Goal: Check status: Check status

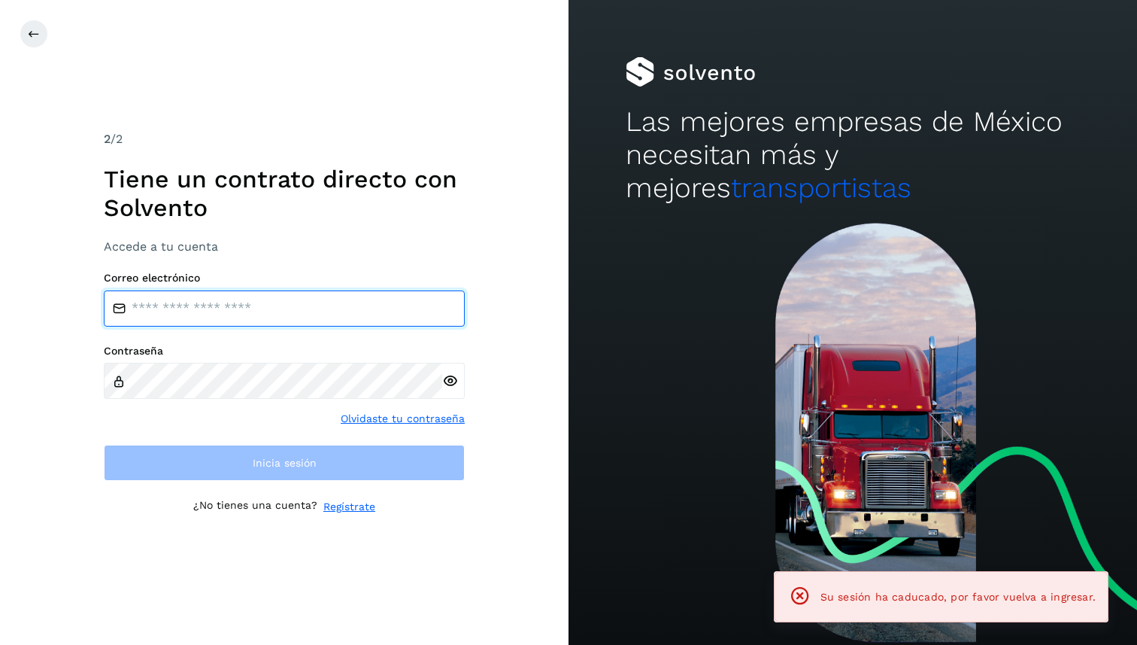
click at [150, 300] on input "email" at bounding box center [284, 308] width 361 height 36
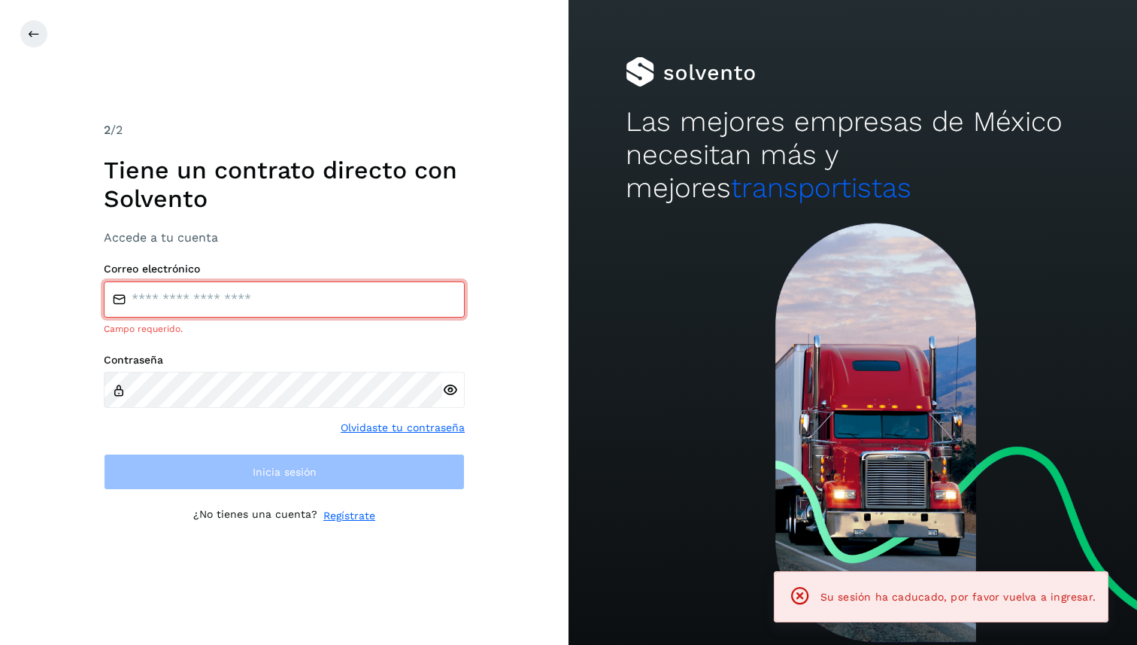
type input "**********"
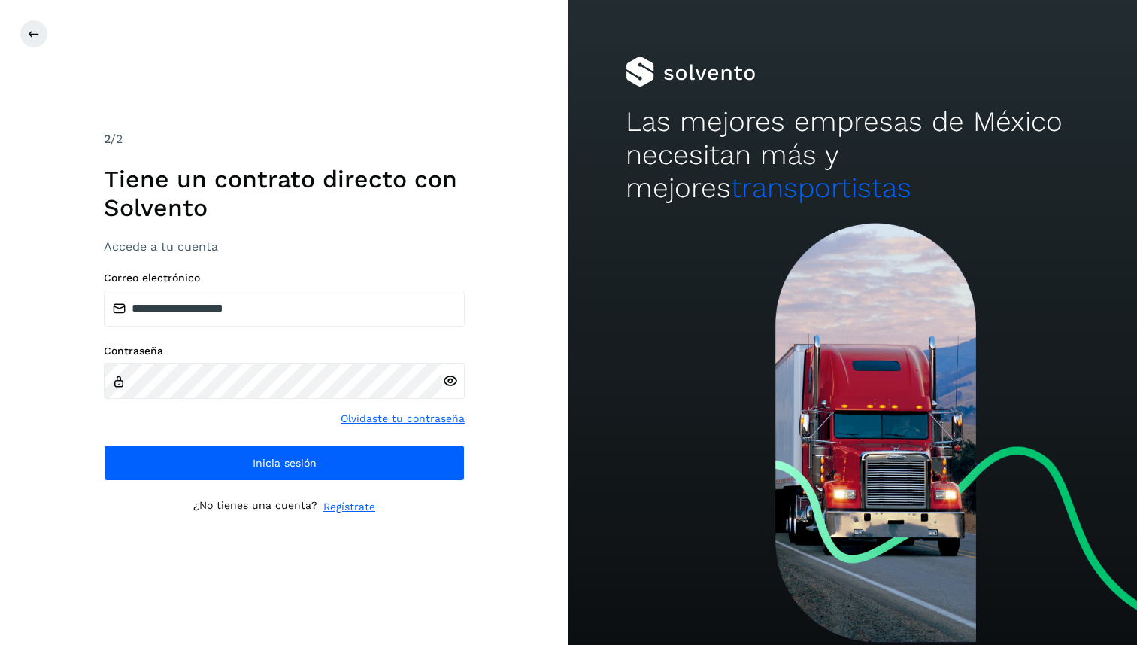
click at [238, 481] on div "**********" at bounding box center [284, 322] width 361 height 385
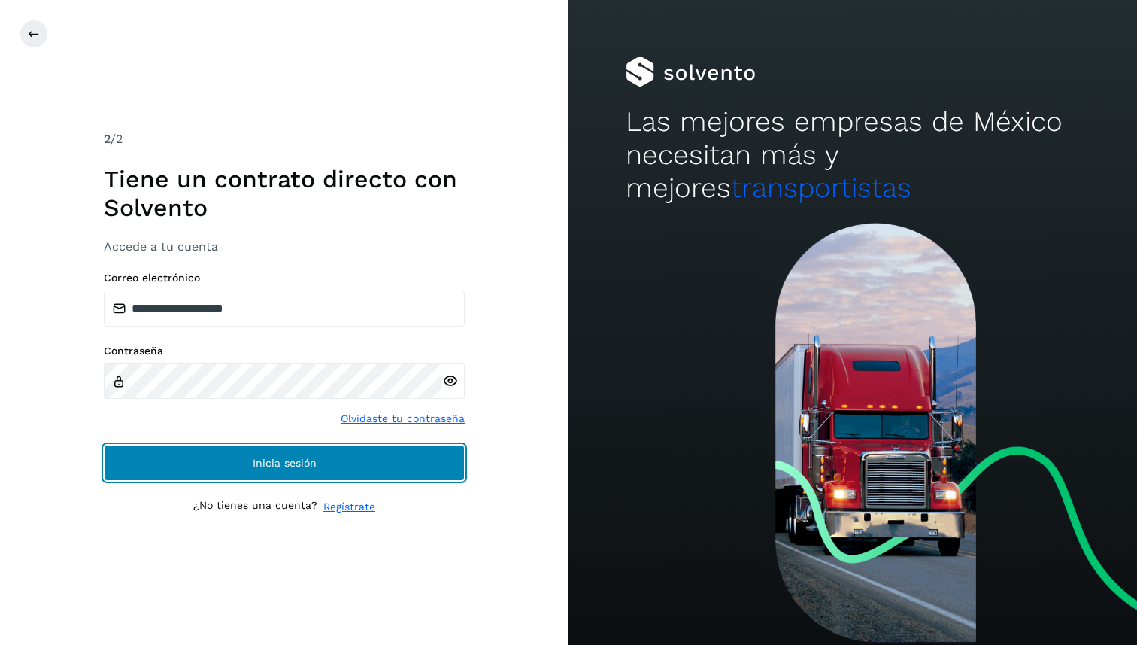
click at [238, 478] on button "Inicia sesión" at bounding box center [284, 462] width 361 height 36
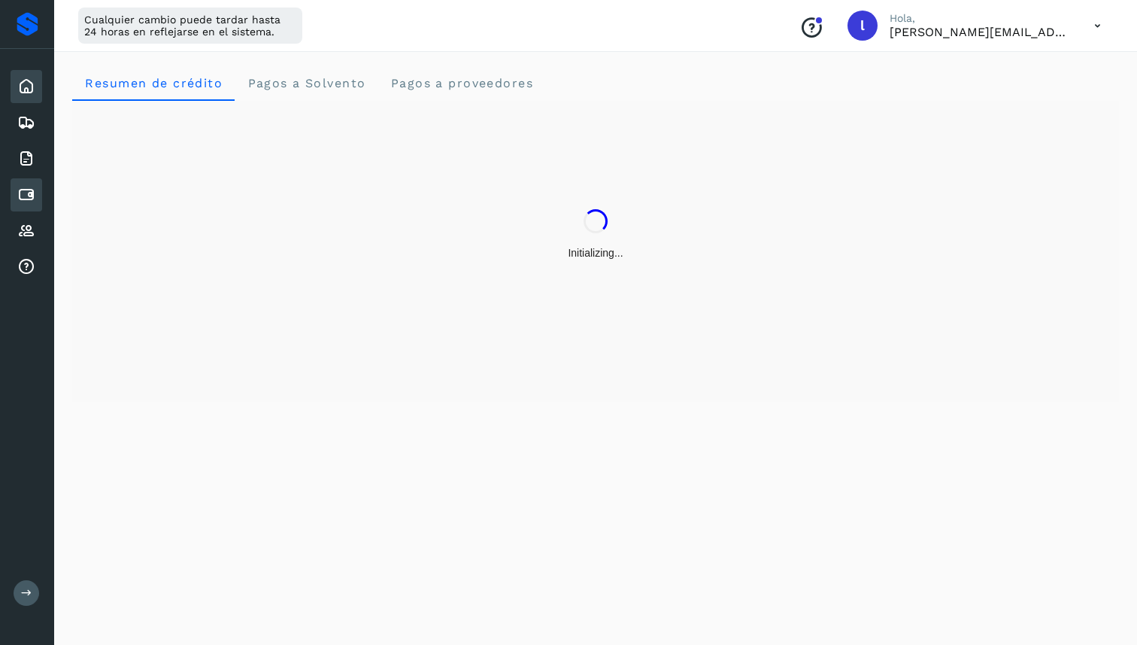
click at [33, 205] on div "Cuentas por pagar" at bounding box center [27, 194] width 32 height 33
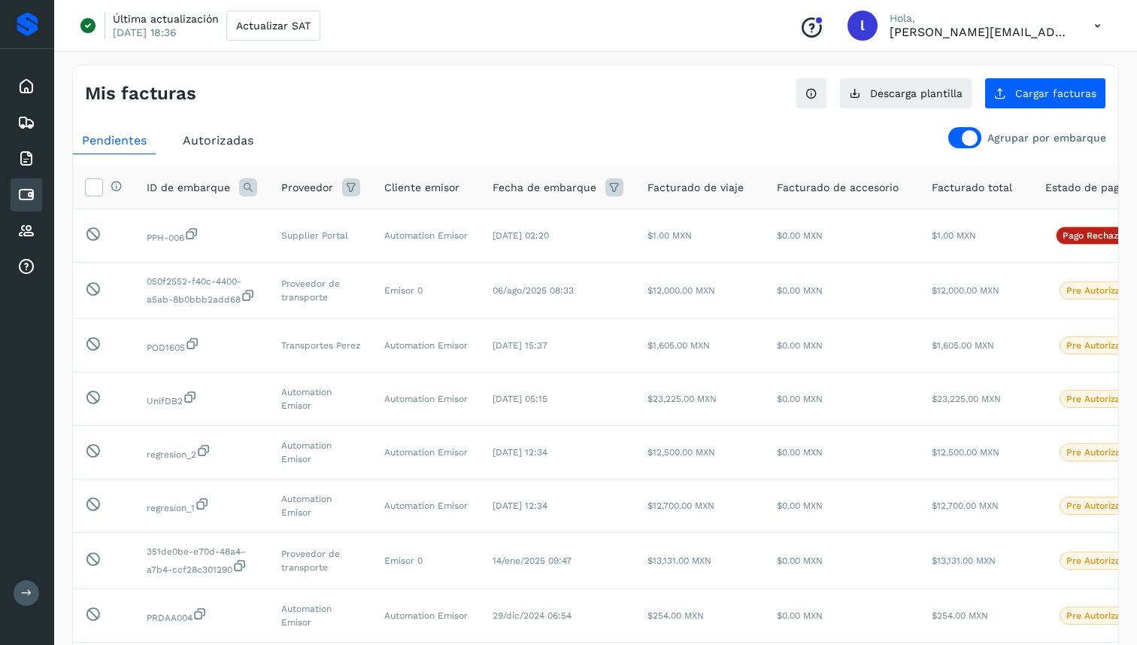
click at [32, 205] on div "Cuentas por pagar" at bounding box center [27, 194] width 32 height 33
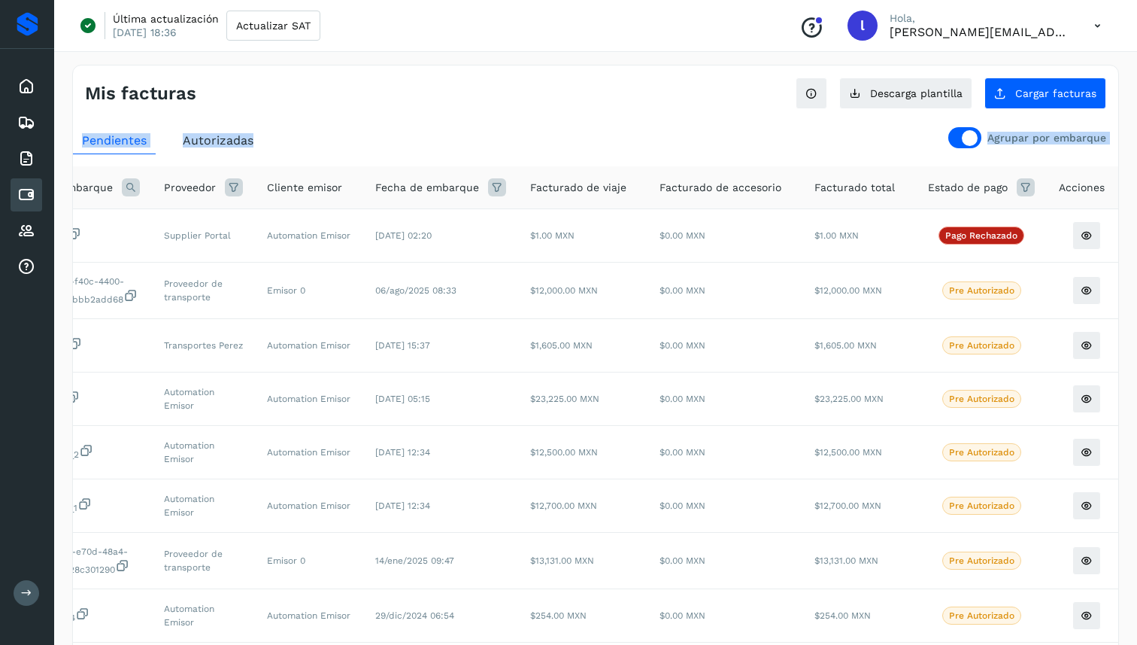
click at [971, 147] on div "Agrupar por embarque Pendientes Autorizadas Selecciona todas las facturas con e…" at bounding box center [595, 477] width 1045 height 700
click at [974, 147] on div at bounding box center [964, 137] width 33 height 21
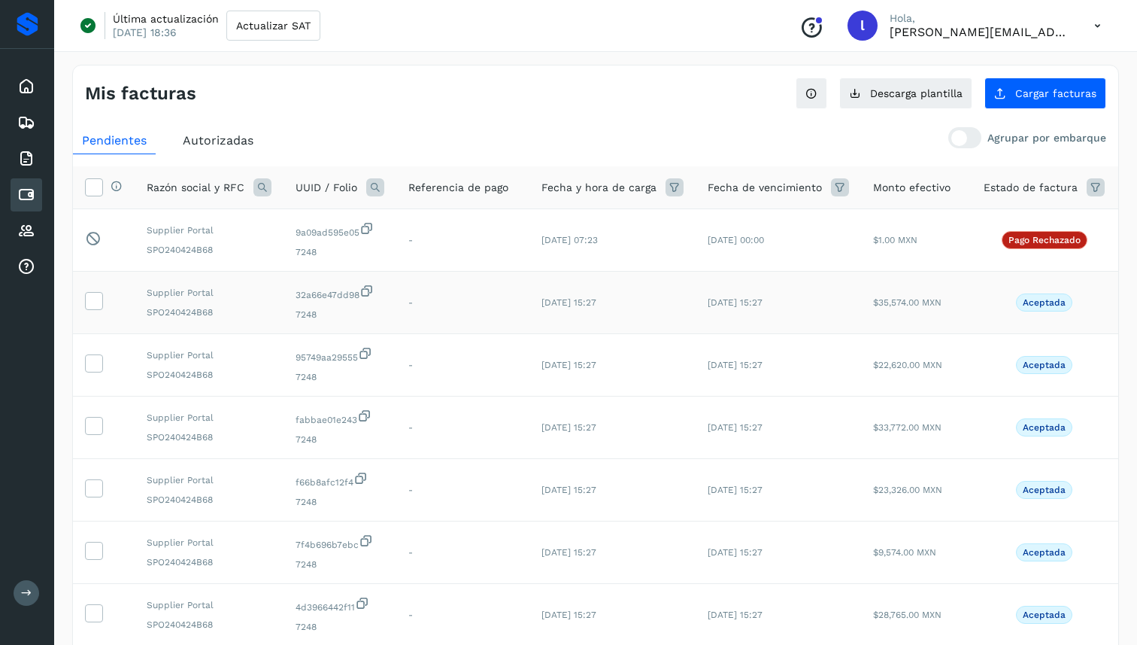
scroll to position [0, 68]
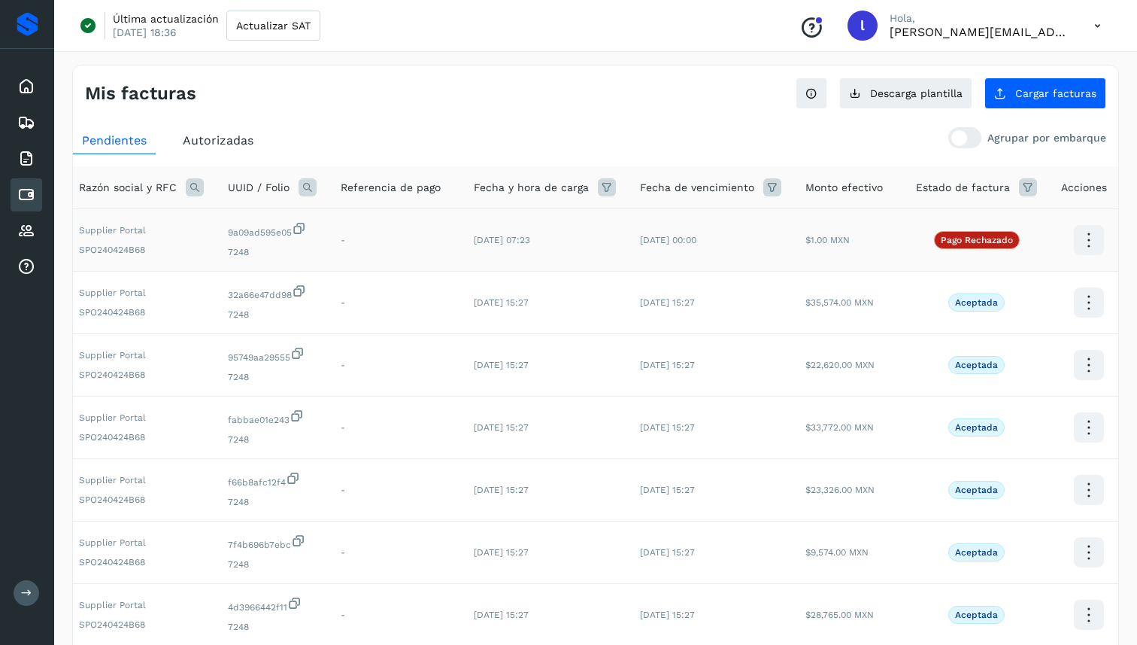
click at [1088, 237] on icon at bounding box center [1088, 240] width 35 height 35
click at [1066, 306] on div at bounding box center [568, 322] width 1137 height 645
click at [1078, 306] on div at bounding box center [568, 322] width 1137 height 645
click at [1078, 308] on div at bounding box center [568, 322] width 1137 height 645
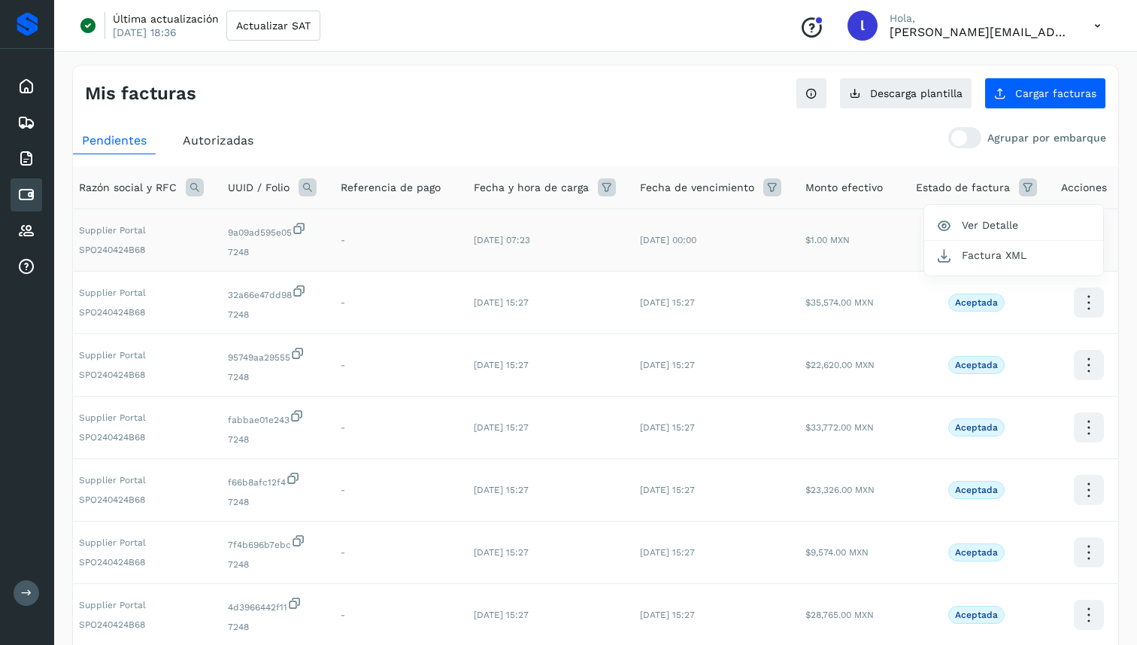
click at [1078, 308] on div at bounding box center [568, 322] width 1137 height 645
click at [1078, 359] on div at bounding box center [568, 322] width 1137 height 645
click at [1077, 363] on div at bounding box center [568, 322] width 1137 height 645
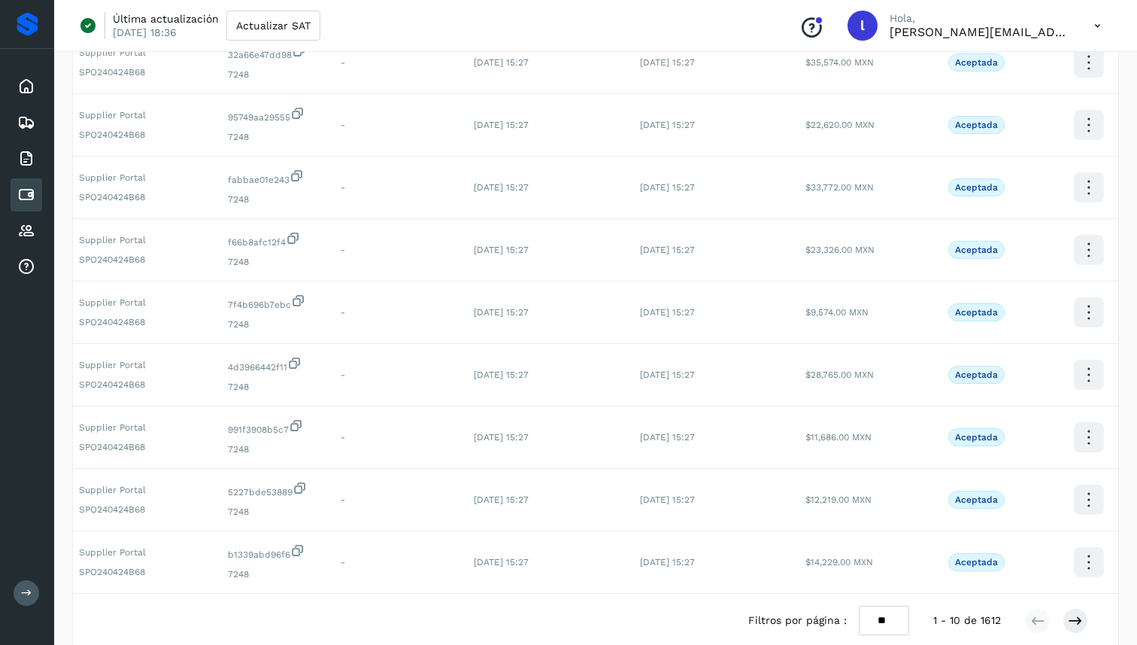
scroll to position [317, 0]
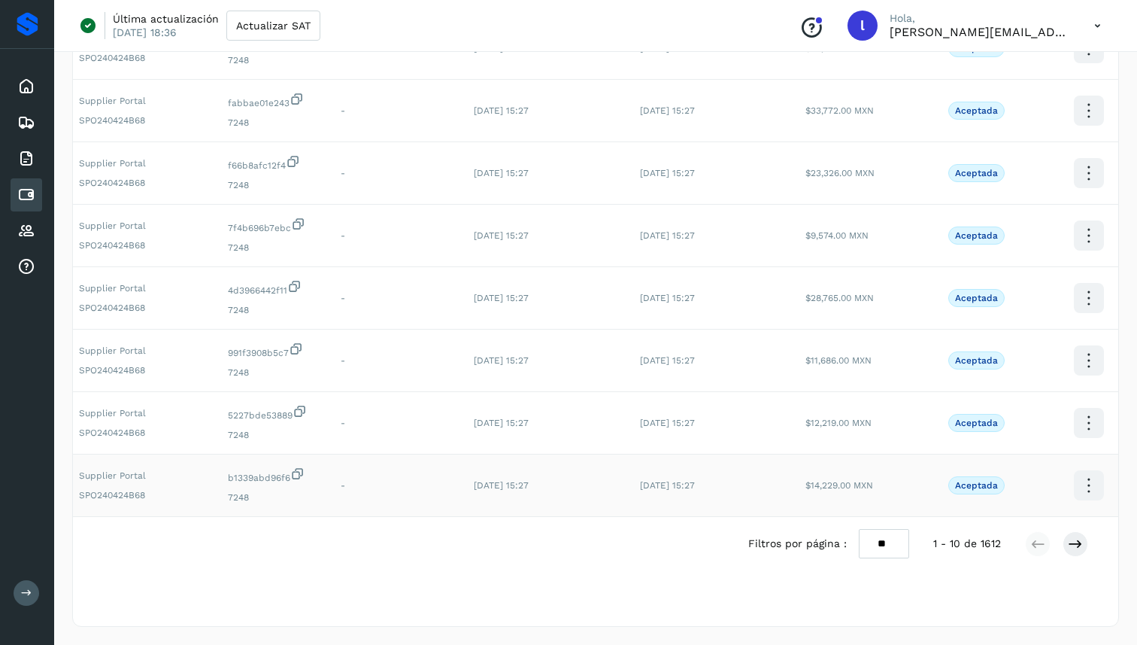
click at [1079, 469] on icon at bounding box center [1088, 485] width 35 height 35
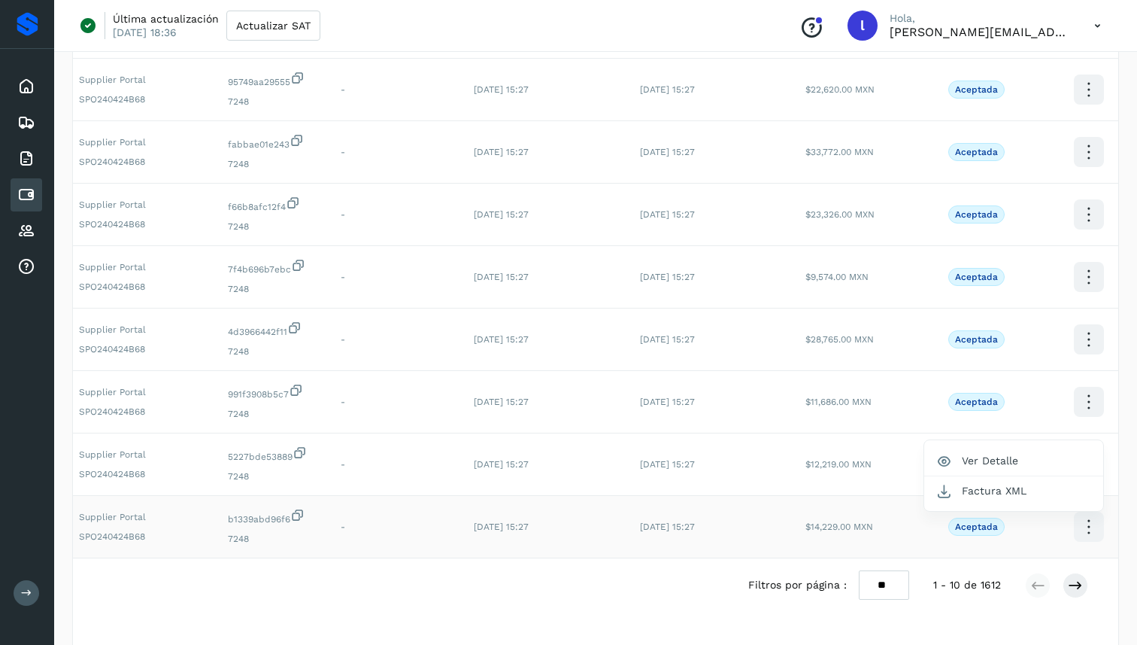
scroll to position [317, 0]
